Goal: Task Accomplishment & Management: Use online tool/utility

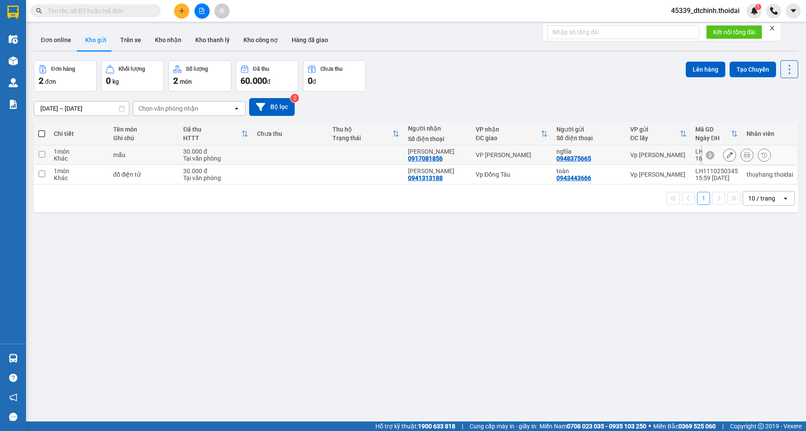
click at [741, 155] on button at bounding box center [747, 155] width 12 height 15
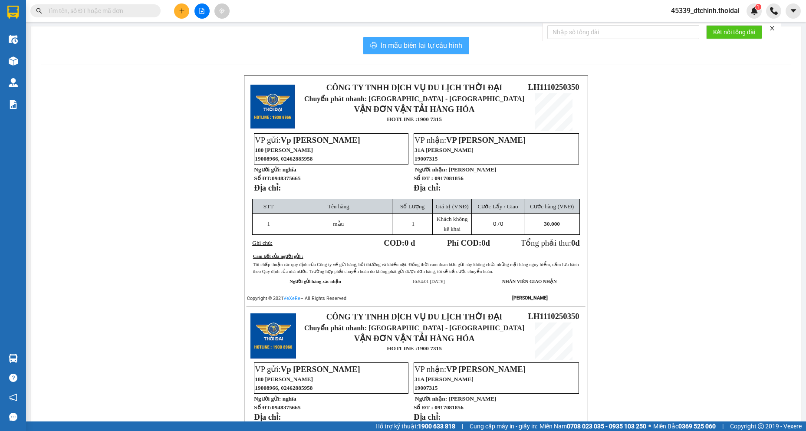
click at [424, 48] on span "In mẫu biên lai tự cấu hình" at bounding box center [422, 45] width 82 height 11
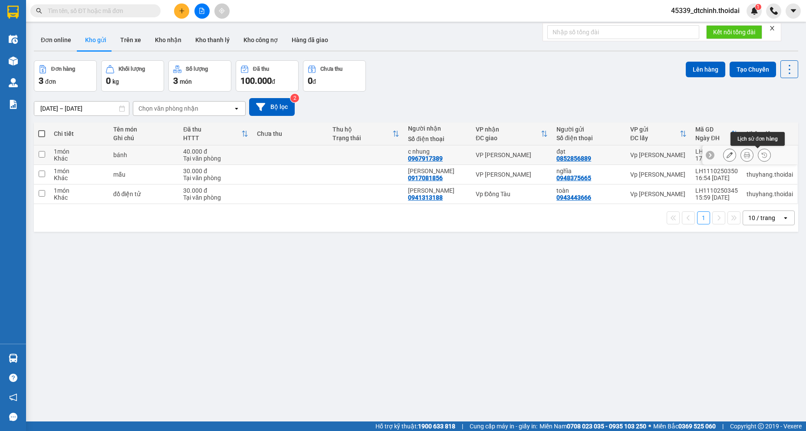
click at [744, 156] on icon at bounding box center [747, 155] width 6 height 6
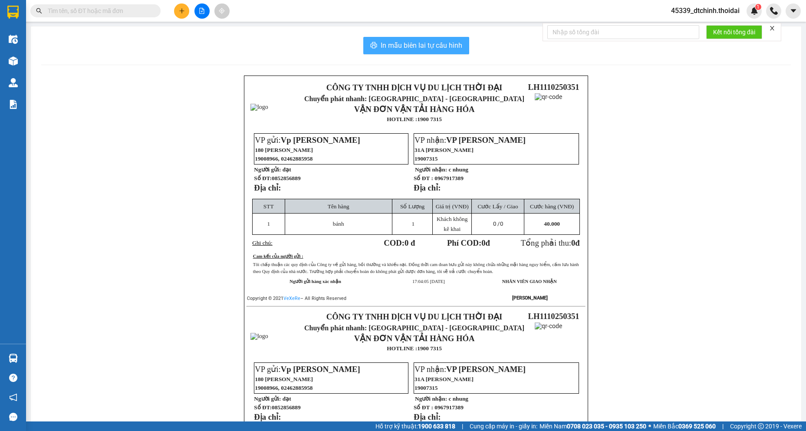
click at [420, 46] on span "In mẫu biên lai tự cấu hình" at bounding box center [422, 45] width 82 height 11
